Goal: Task Accomplishment & Management: Manage account settings

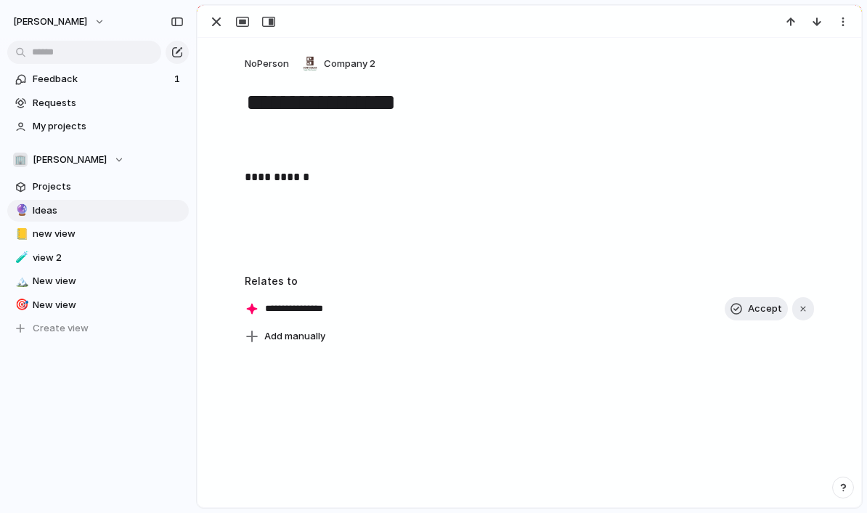
click at [70, 22] on button "[PERSON_NAME]" at bounding box center [60, 21] width 106 height 23
click at [62, 55] on span "Settings" at bounding box center [53, 54] width 40 height 15
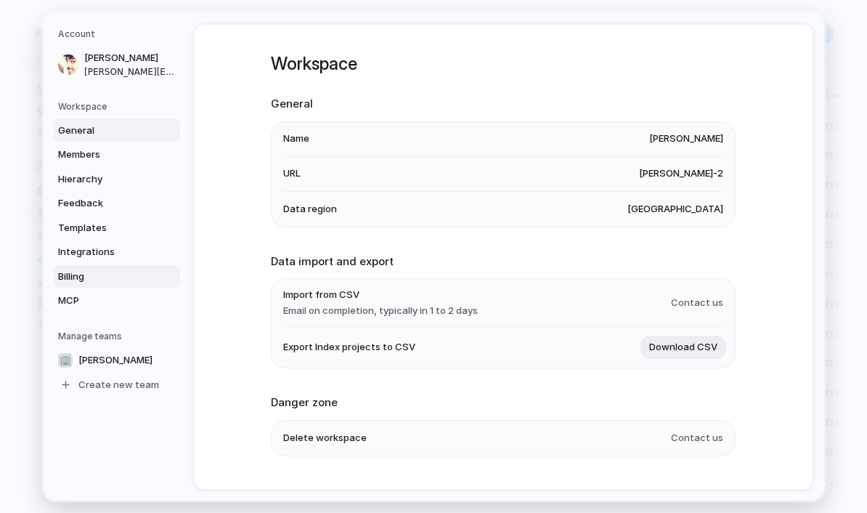
click at [90, 283] on span "Billing" at bounding box center [104, 276] width 93 height 15
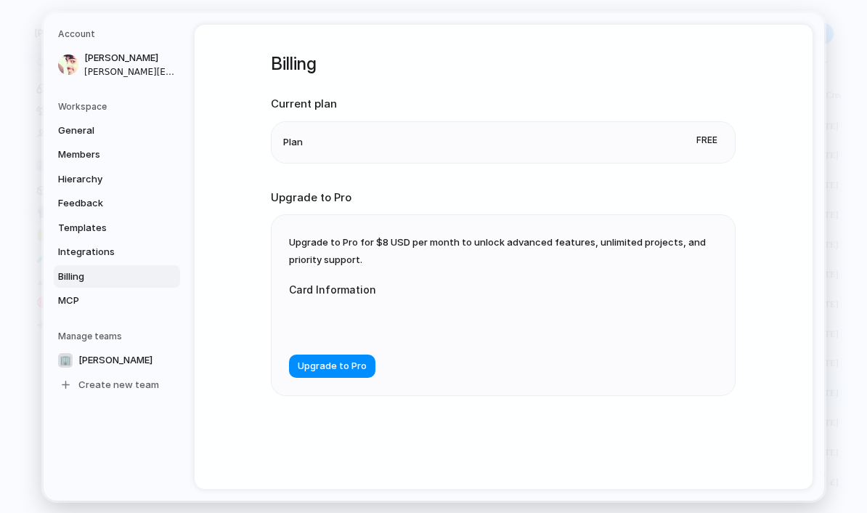
click at [352, 328] on iframe at bounding box center [434, 321] width 267 height 14
click at [480, 54] on div "Billing Current plan Plan Free Upgrade to Pro Upgrade to Pro for $8 USD per mon…" at bounding box center [503, 243] width 465 height 436
